Goal: Task Accomplishment & Management: Complete application form

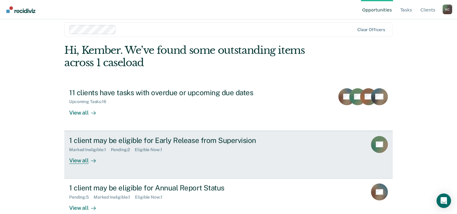
scroll to position [18, 0]
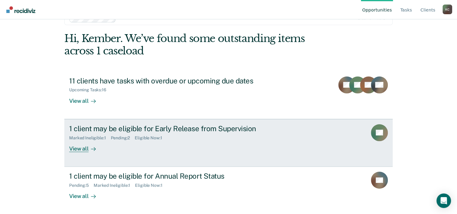
click at [222, 134] on div "Marked Ineligible : 1 Pending : 2 Eligible Now : 1" at bounding box center [175, 137] width 212 height 8
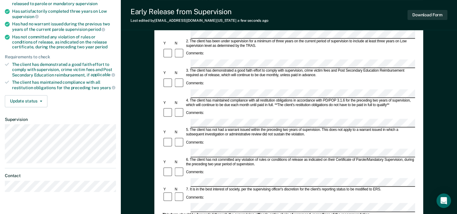
scroll to position [121, 0]
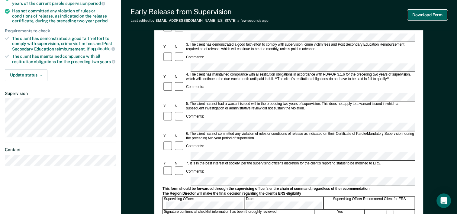
click at [420, 14] on button "Download Form" at bounding box center [427, 15] width 40 height 10
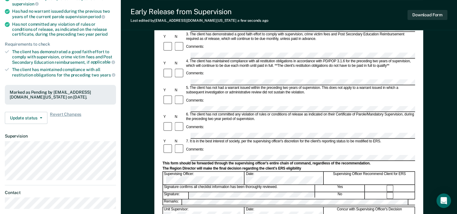
scroll to position [0, 0]
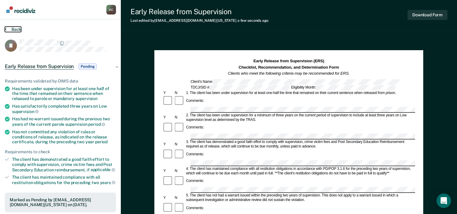
click at [8, 29] on button "Back" at bounding box center [13, 29] width 16 height 5
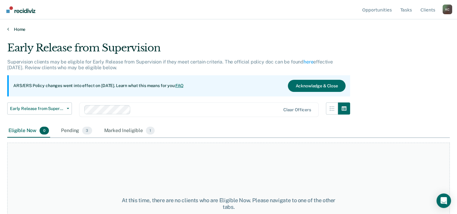
click at [19, 30] on link "Home" at bounding box center [228, 29] width 442 height 5
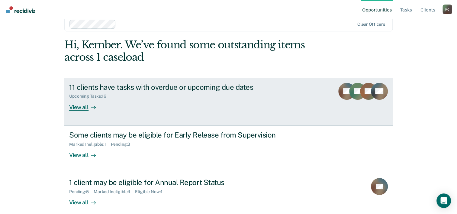
scroll to position [18, 0]
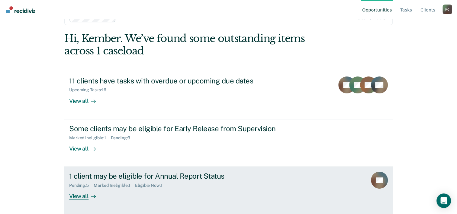
click at [251, 175] on div "1 client may be eligible for Annual Report Status" at bounding box center [175, 175] width 212 height 9
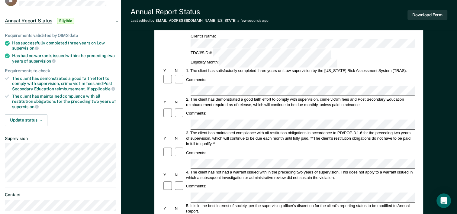
scroll to position [60, 0]
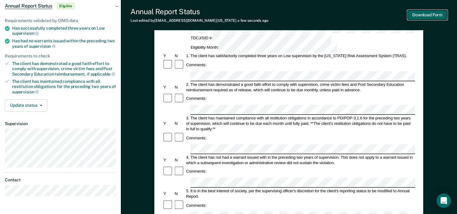
click at [429, 11] on button "Download Form" at bounding box center [427, 15] width 40 height 10
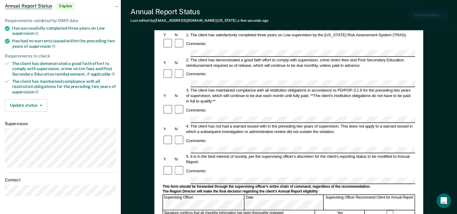
scroll to position [0, 0]
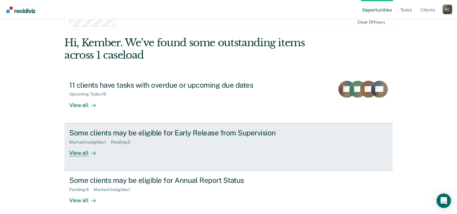
scroll to position [18, 0]
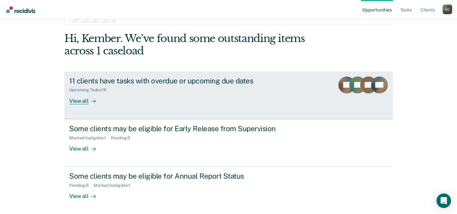
click at [176, 87] on div "Upcoming Tasks : 16" at bounding box center [175, 89] width 212 height 8
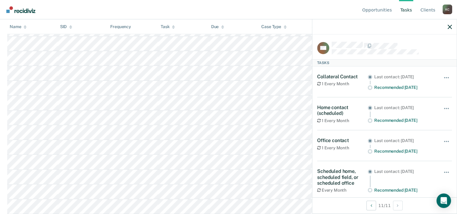
click at [386, 149] on div "Recommended in 24 days" at bounding box center [404, 150] width 61 height 5
click at [447, 141] on span "button" at bounding box center [447, 141] width 1 height 1
click at [451, 26] on div at bounding box center [384, 26] width 144 height 15
click at [451, 24] on div at bounding box center [384, 26] width 144 height 15
click at [450, 26] on icon "button" at bounding box center [449, 27] width 4 height 4
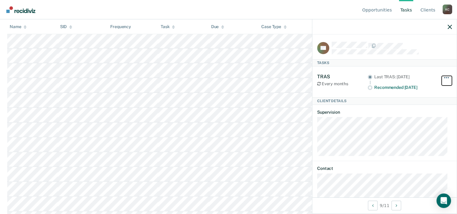
click at [447, 77] on span "button" at bounding box center [447, 77] width 1 height 1
click at [374, 115] on dl "Supervision" at bounding box center [384, 133] width 135 height 46
click at [448, 27] on icon "button" at bounding box center [449, 27] width 4 height 4
